Goal: Information Seeking & Learning: Learn about a topic

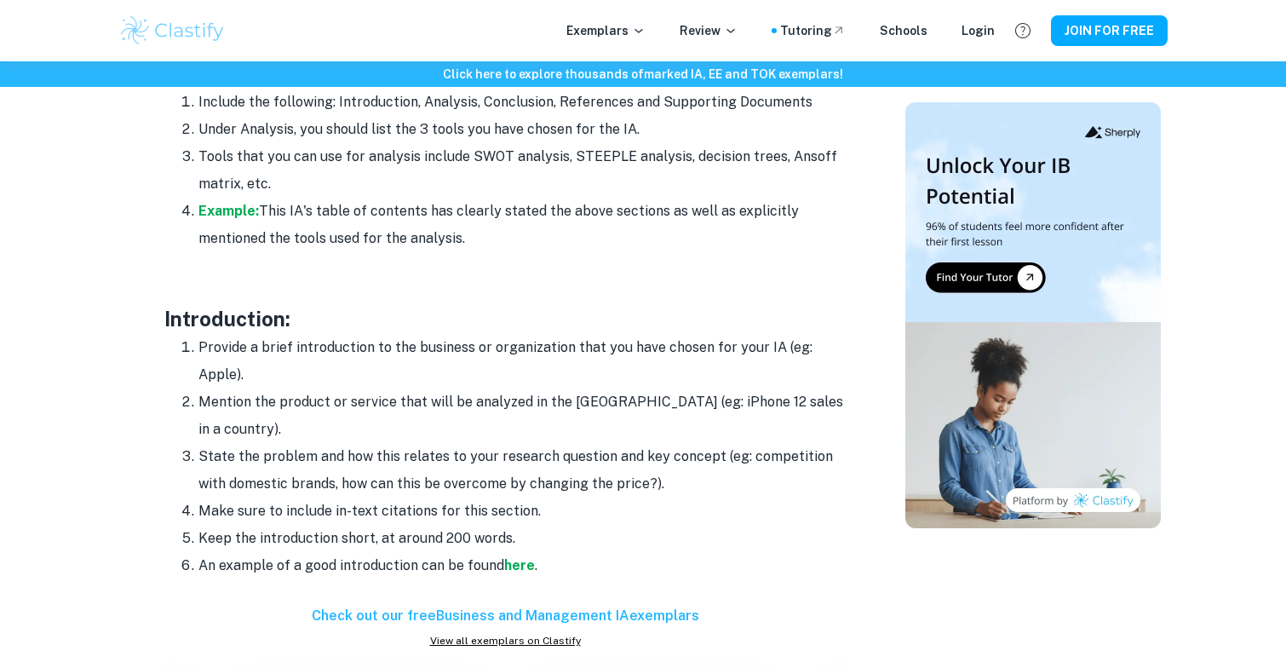
scroll to position [1326, 0]
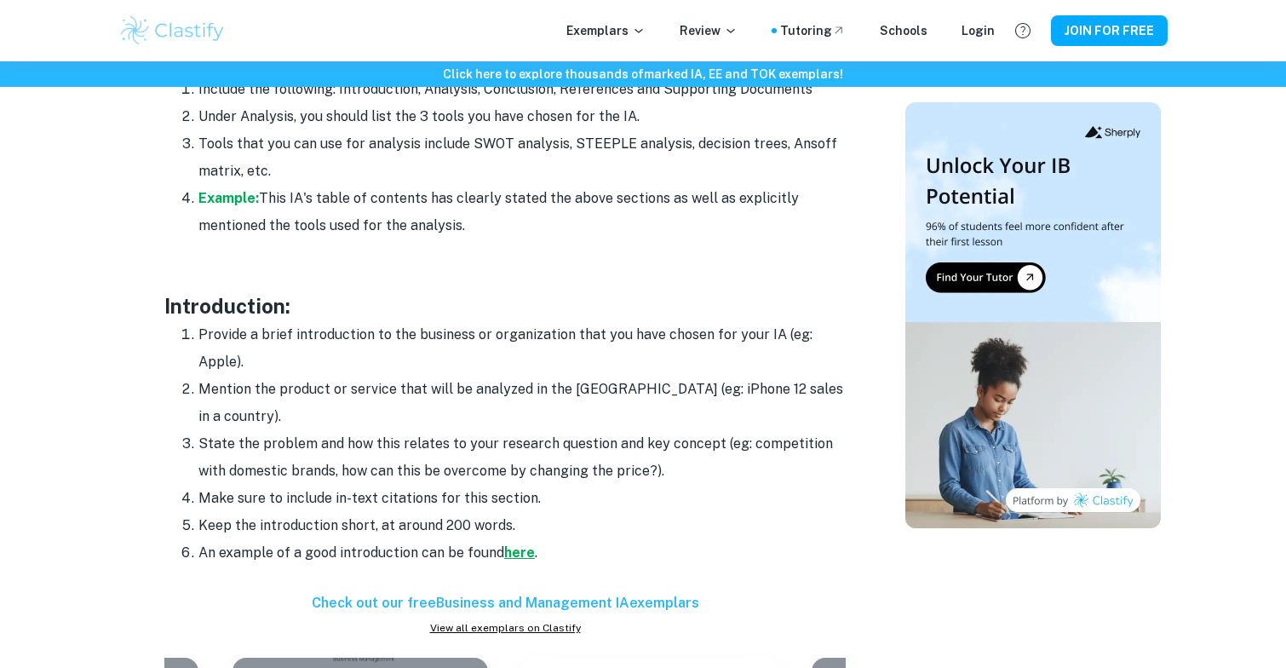
click at [518, 544] on strong "here" at bounding box center [519, 552] width 31 height 16
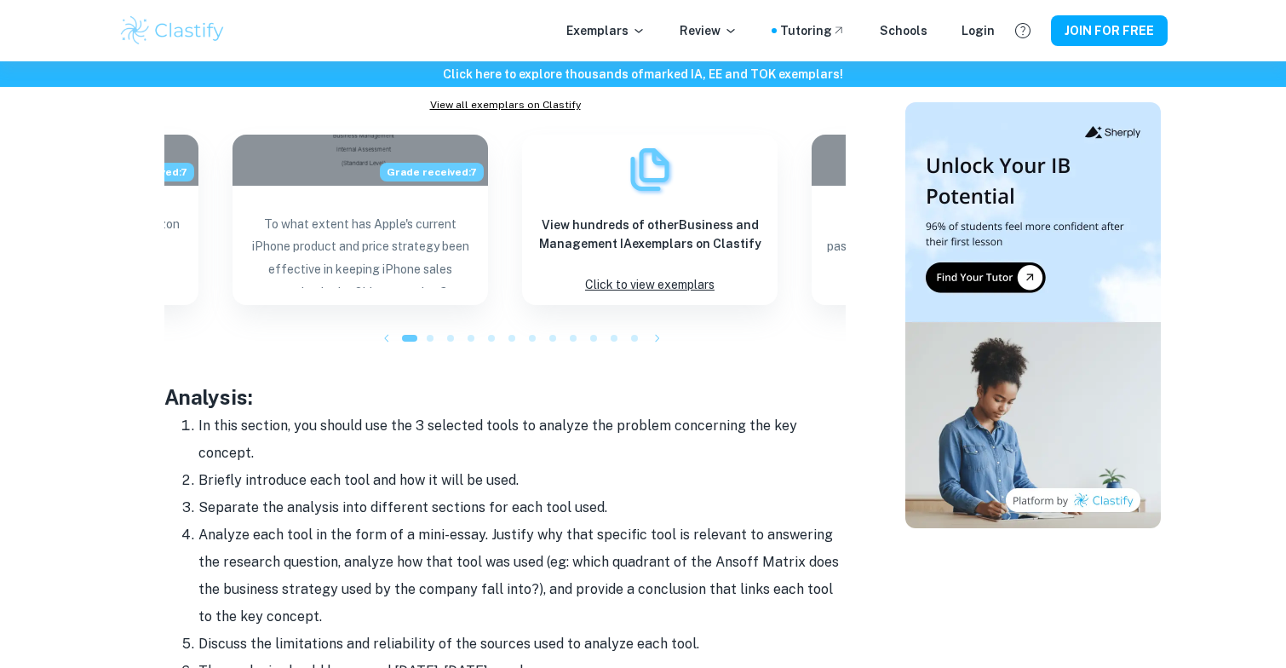
scroll to position [1932, 0]
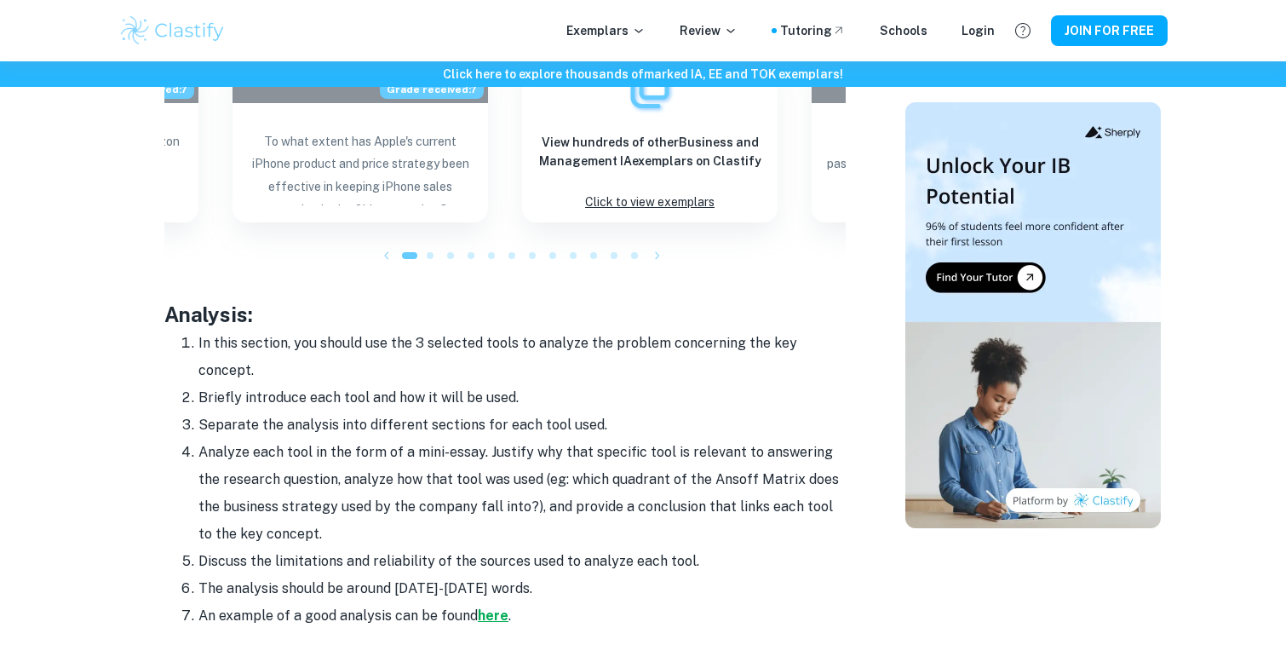
click at [487, 607] on strong "here" at bounding box center [493, 615] width 31 height 16
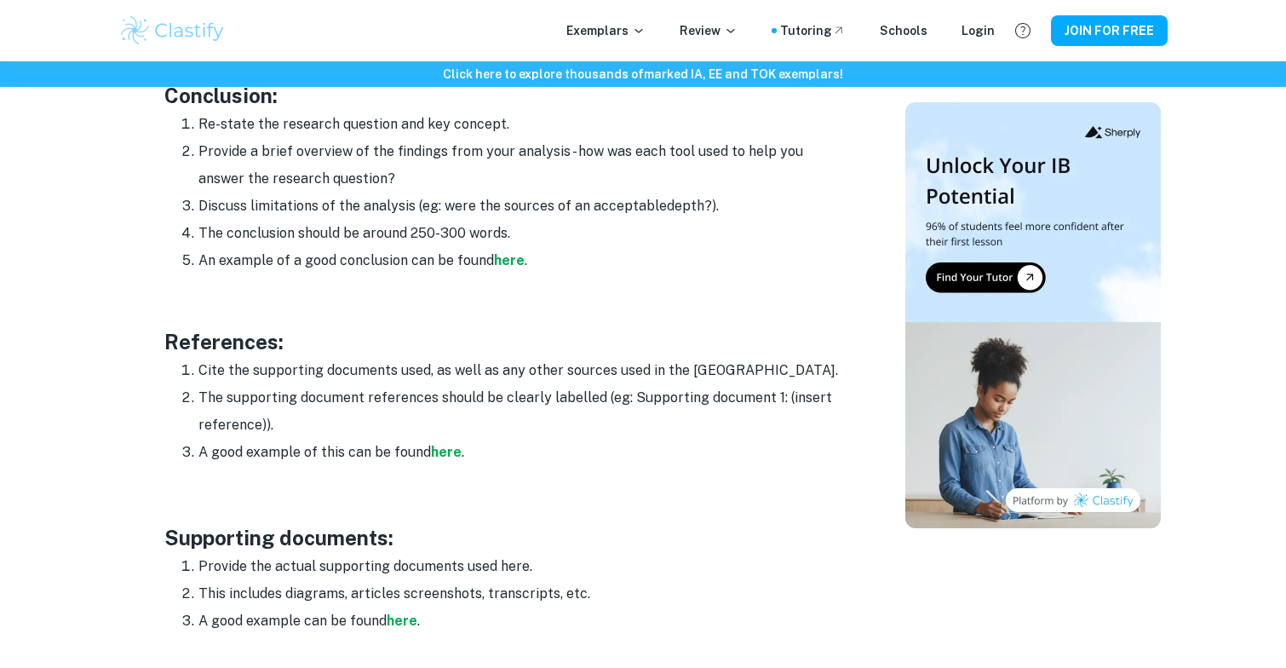
scroll to position [2541, 0]
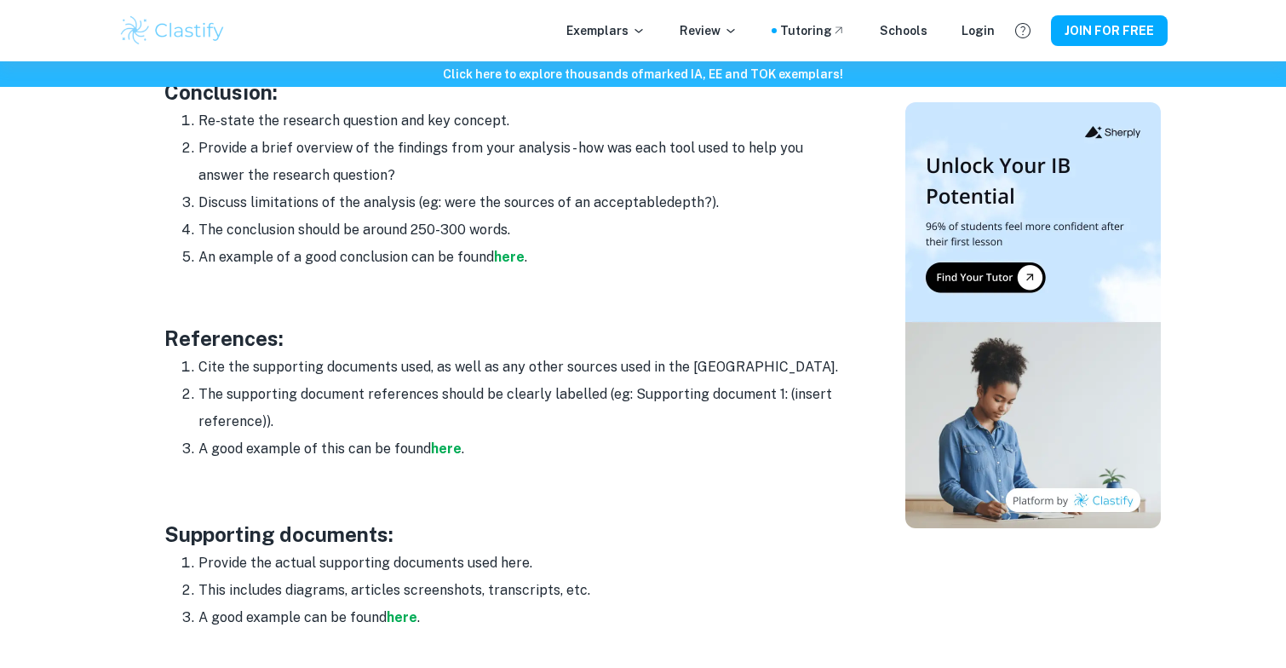
drag, startPoint x: 611, startPoint y: 354, endPoint x: 607, endPoint y: 369, distance: 15.1
click at [607, 381] on li "The supporting document references should be clearly labelled (eg: Supporting d…" at bounding box center [522, 408] width 647 height 55
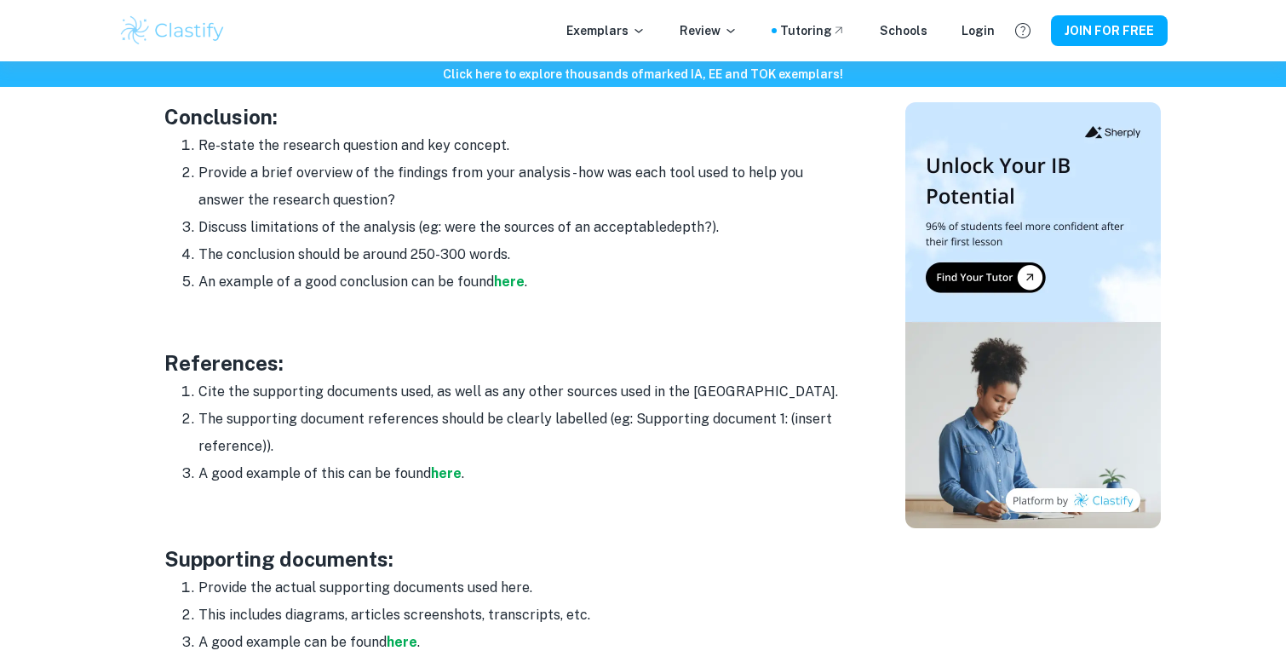
click at [607, 378] on li "Cite the supporting documents used, as well as any other sources used in the [G…" at bounding box center [522, 391] width 647 height 27
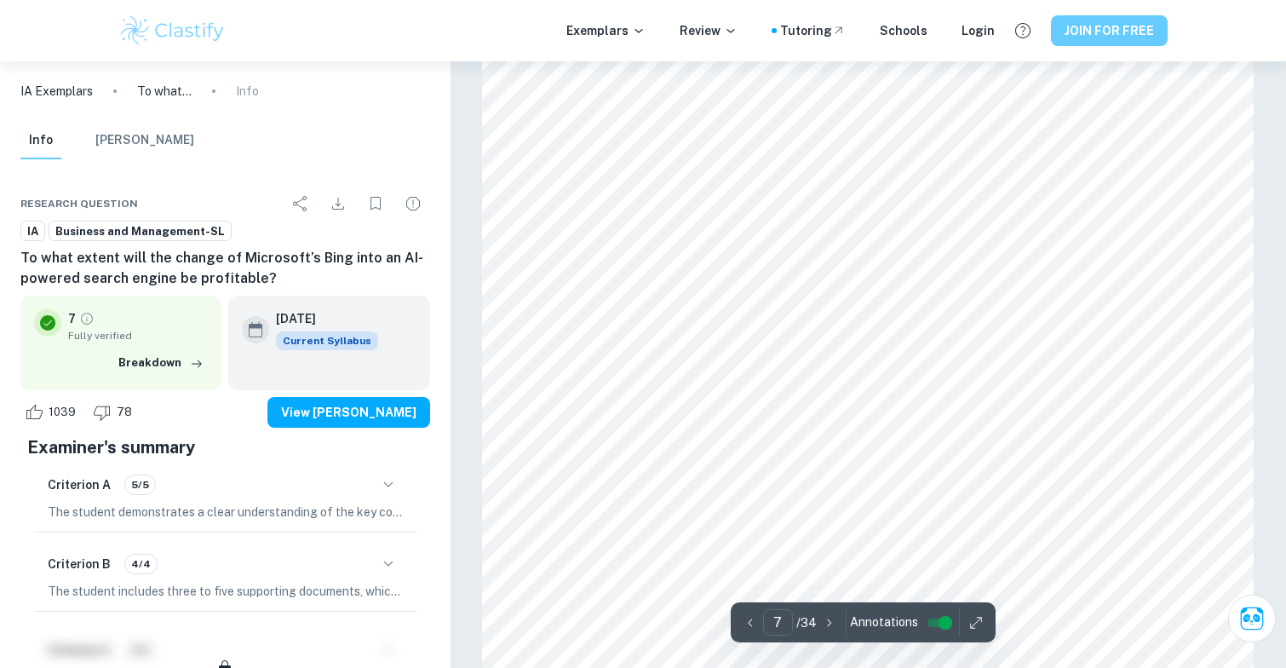
scroll to position [6867, 0]
type input "8"
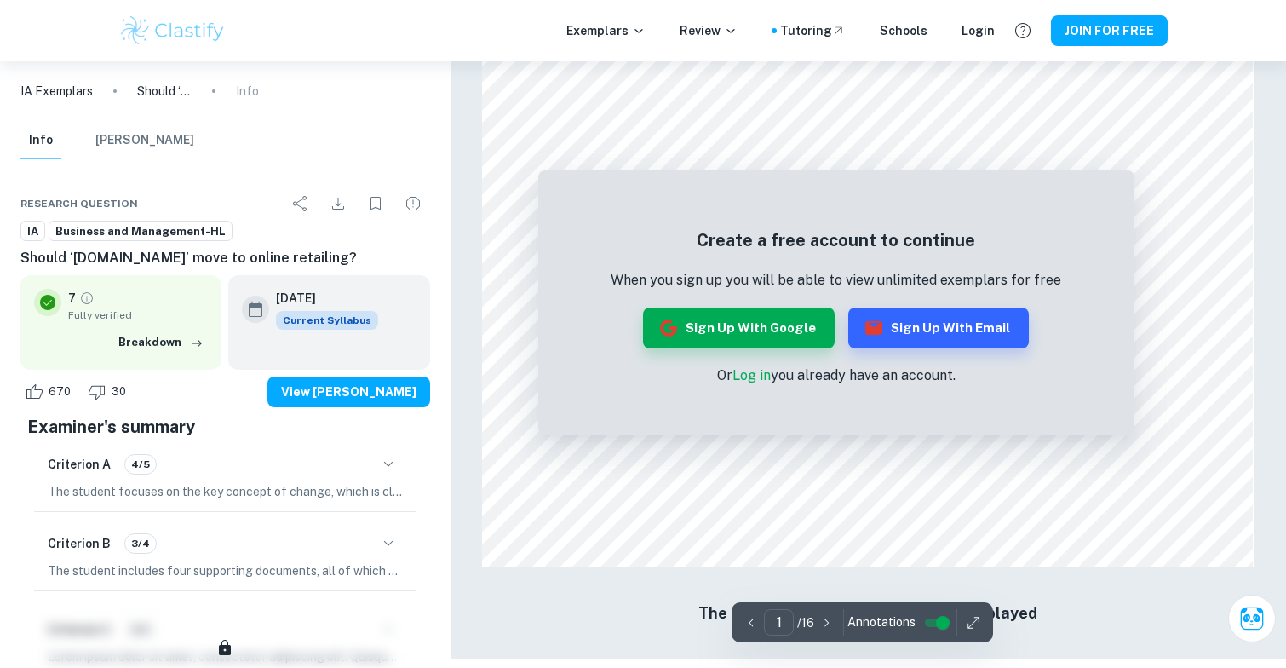
scroll to position [1719, 0]
